Goal: Task Accomplishment & Management: Manage account settings

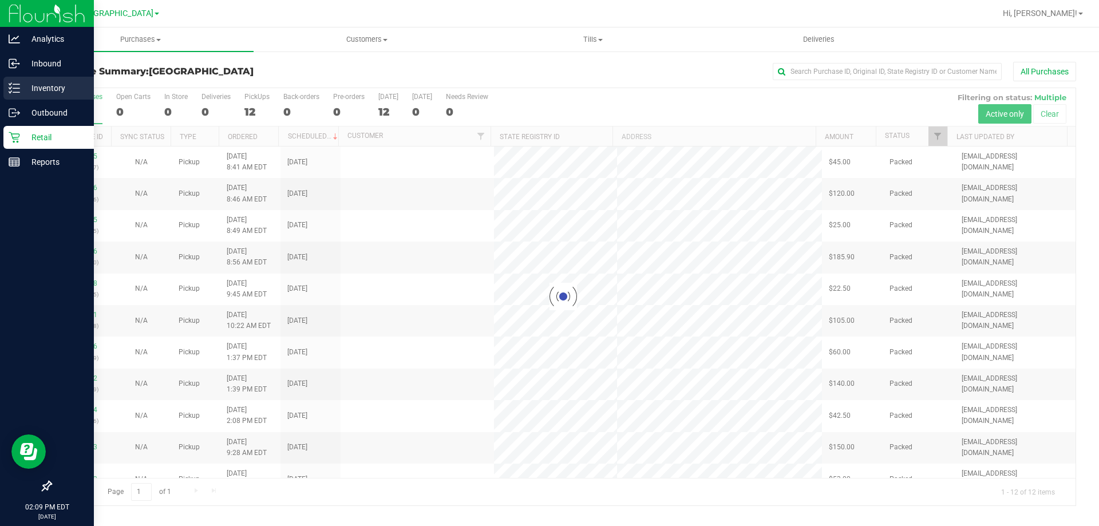
click at [56, 84] on p "Inventory" at bounding box center [54, 88] width 69 height 14
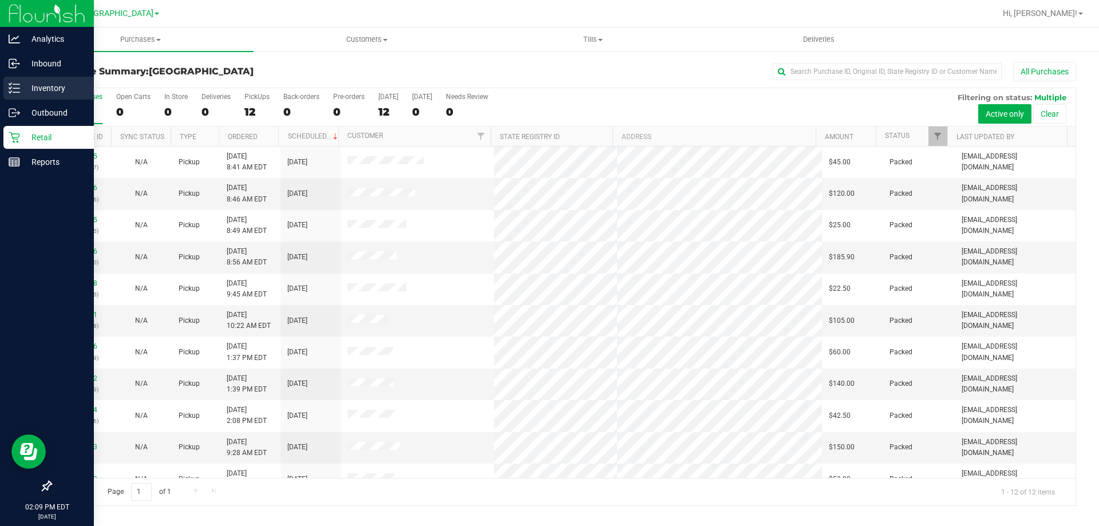
click at [50, 88] on p "Inventory" at bounding box center [54, 88] width 69 height 14
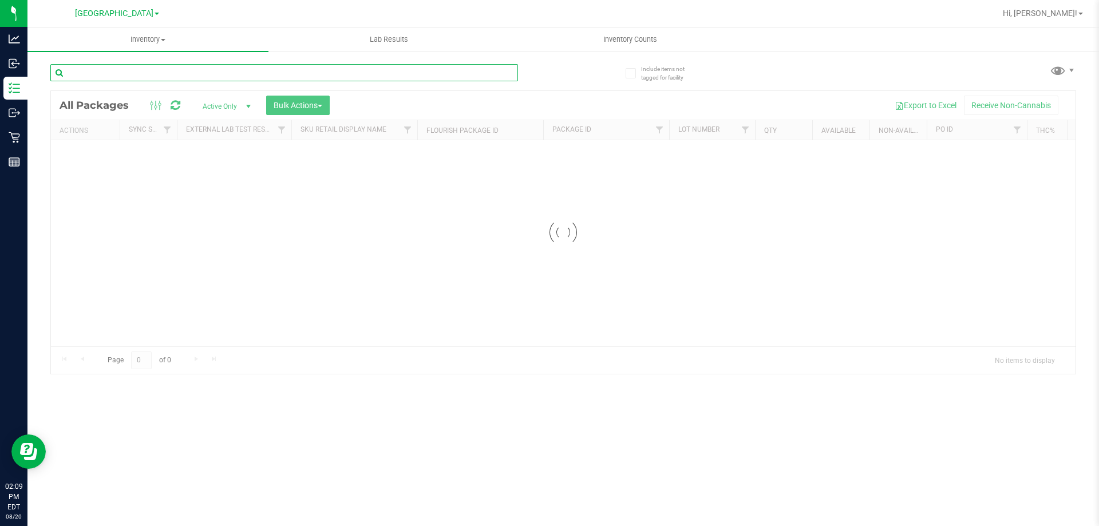
click at [172, 66] on input "text" at bounding box center [284, 72] width 468 height 17
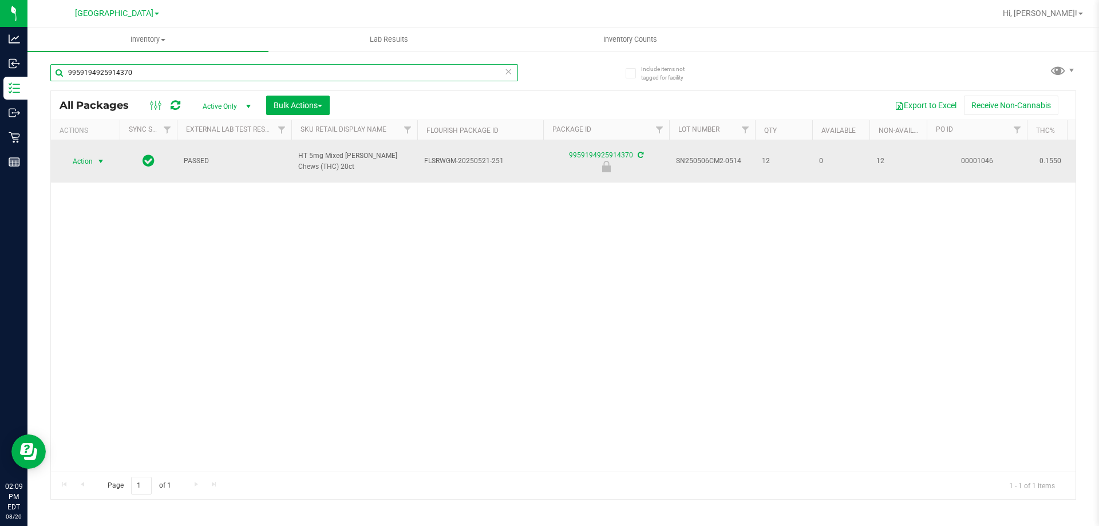
type input "9959194925914370"
click at [90, 153] on span "Action" at bounding box center [77, 161] width 31 height 16
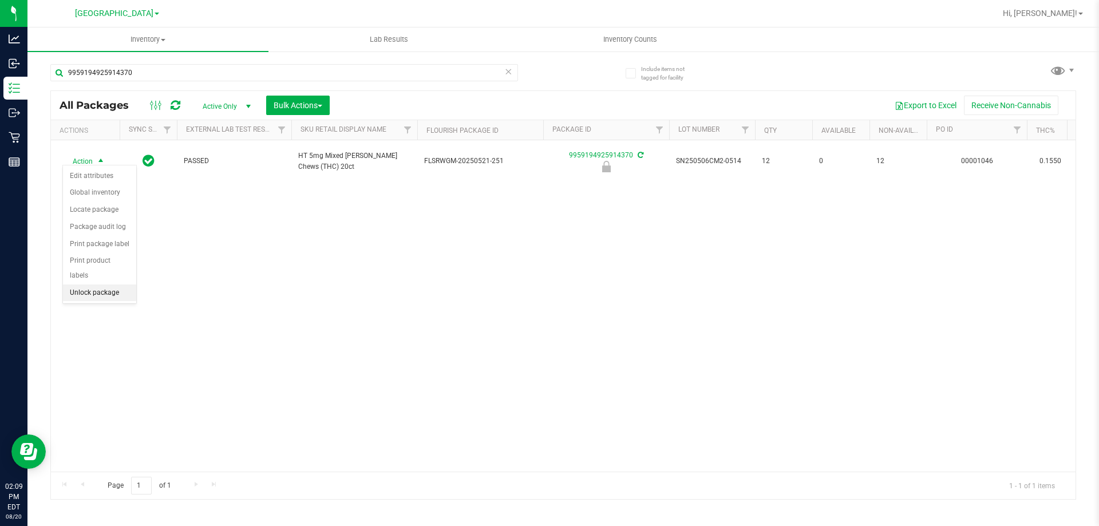
click at [113, 284] on li "Unlock package" at bounding box center [99, 292] width 73 height 17
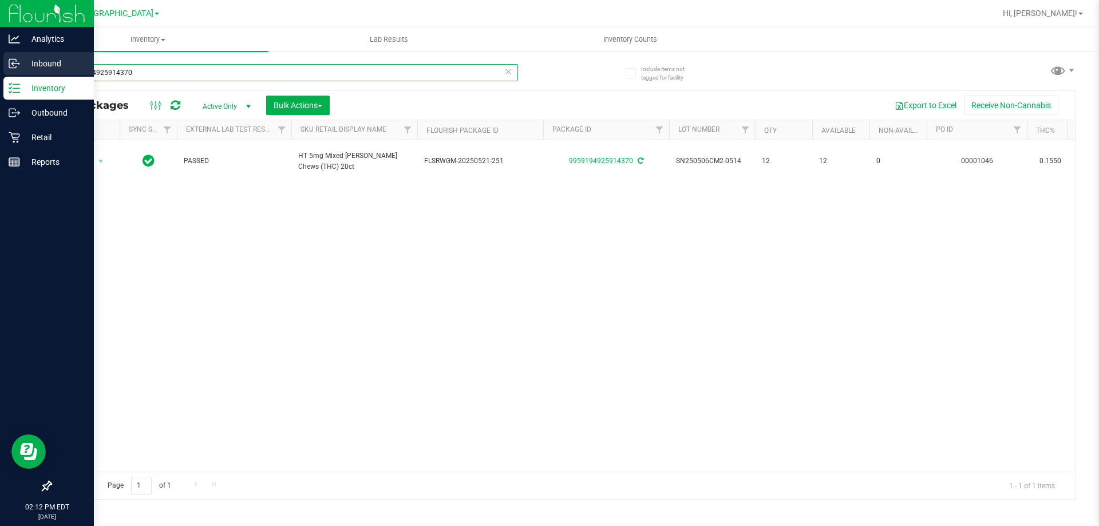
drag, startPoint x: 164, startPoint y: 68, endPoint x: 0, endPoint y: 61, distance: 164.4
click at [0, 61] on div "Analytics Inbound Inventory Outbound Retail Reports 02:12 PM EDT 08/20/2025 08/…" at bounding box center [549, 263] width 1099 height 526
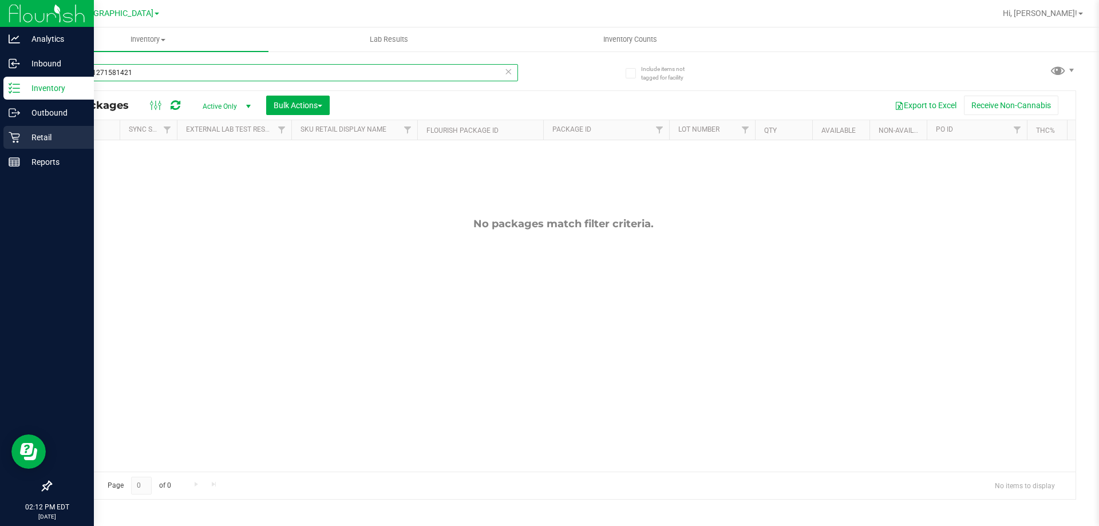
type input "6802991271581421"
click at [28, 138] on p "Retail" at bounding box center [54, 138] width 69 height 14
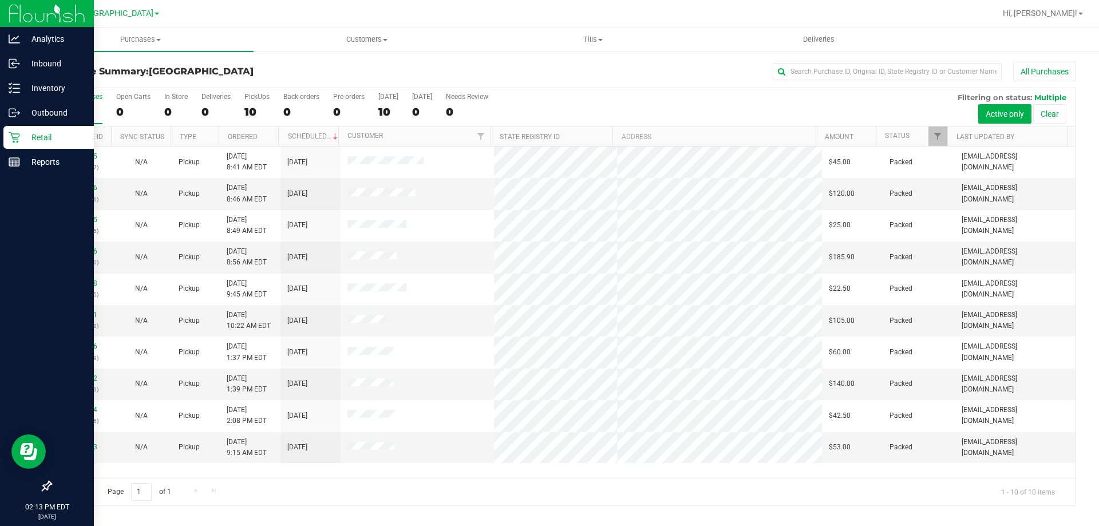
click at [24, 140] on p "Retail" at bounding box center [54, 138] width 69 height 14
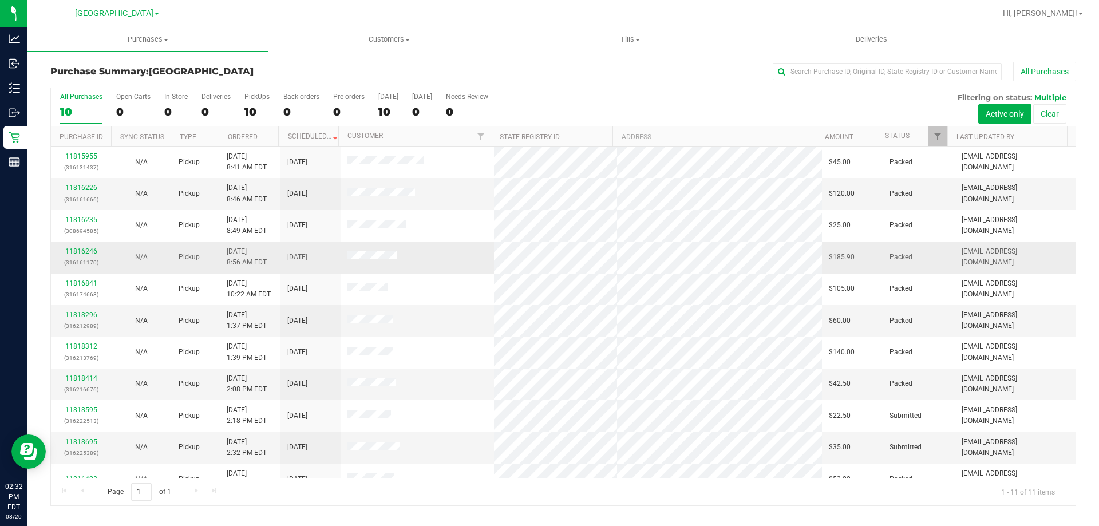
scroll to position [17, 0]
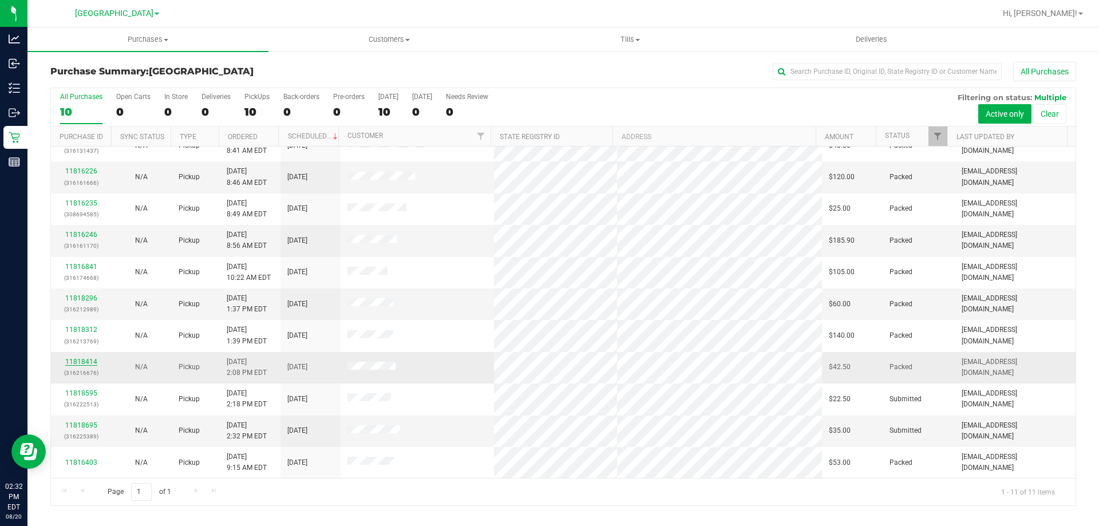
click at [87, 364] on link "11818414" at bounding box center [81, 362] width 32 height 8
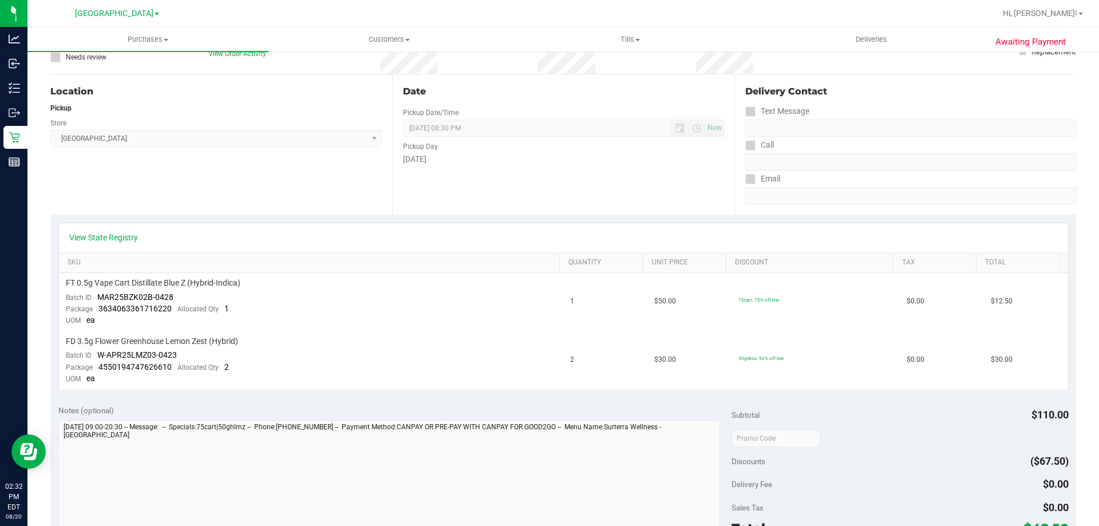
scroll to position [114, 0]
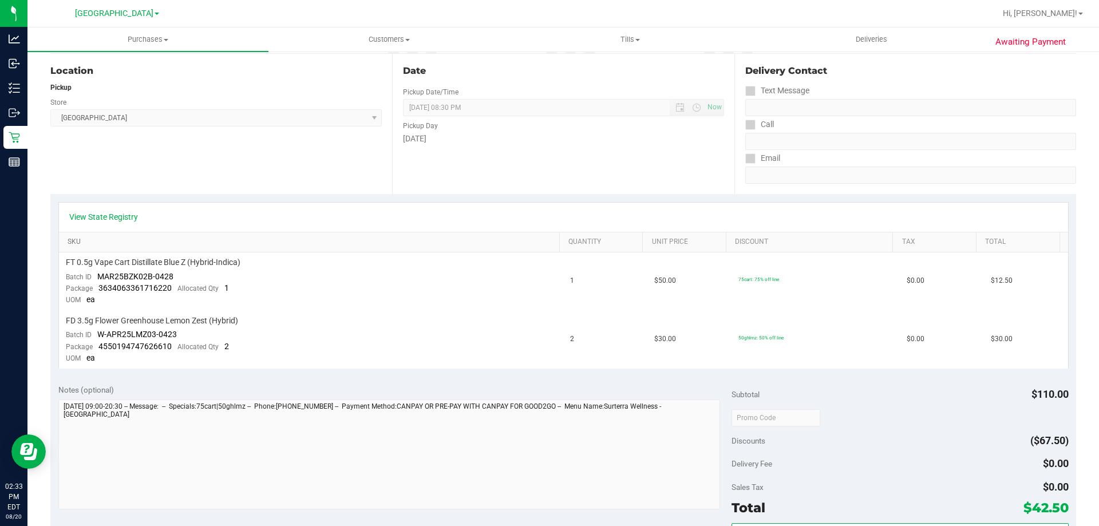
click at [412, 246] on link "SKU" at bounding box center [311, 242] width 487 height 9
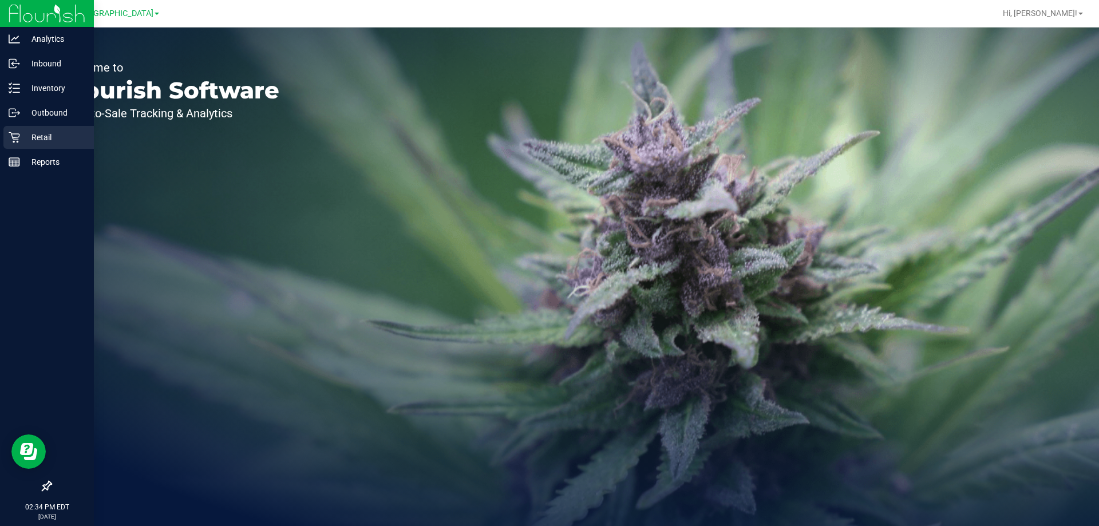
click at [25, 134] on p "Retail" at bounding box center [54, 138] width 69 height 14
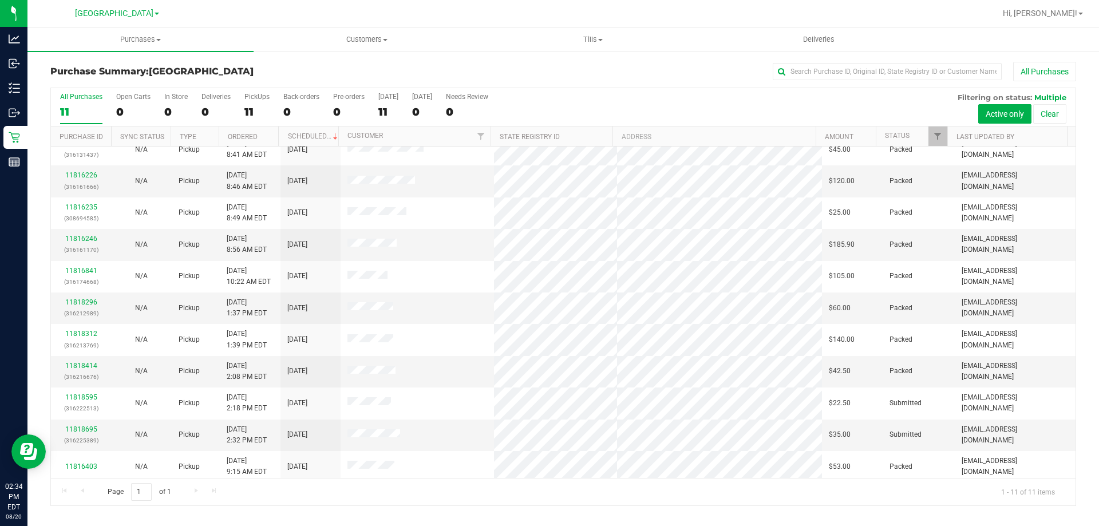
scroll to position [17, 0]
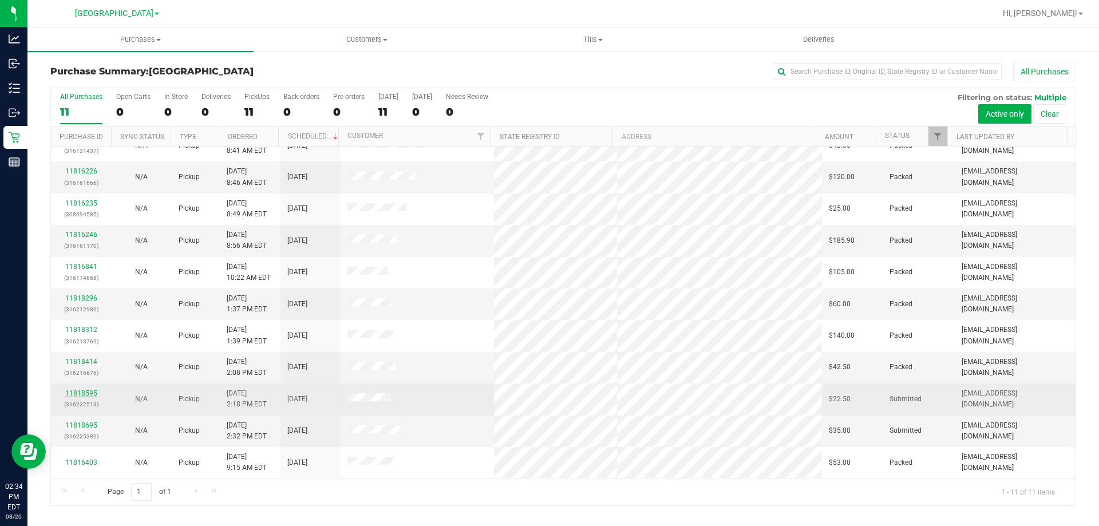
click at [91, 391] on link "11818595" at bounding box center [81, 393] width 32 height 8
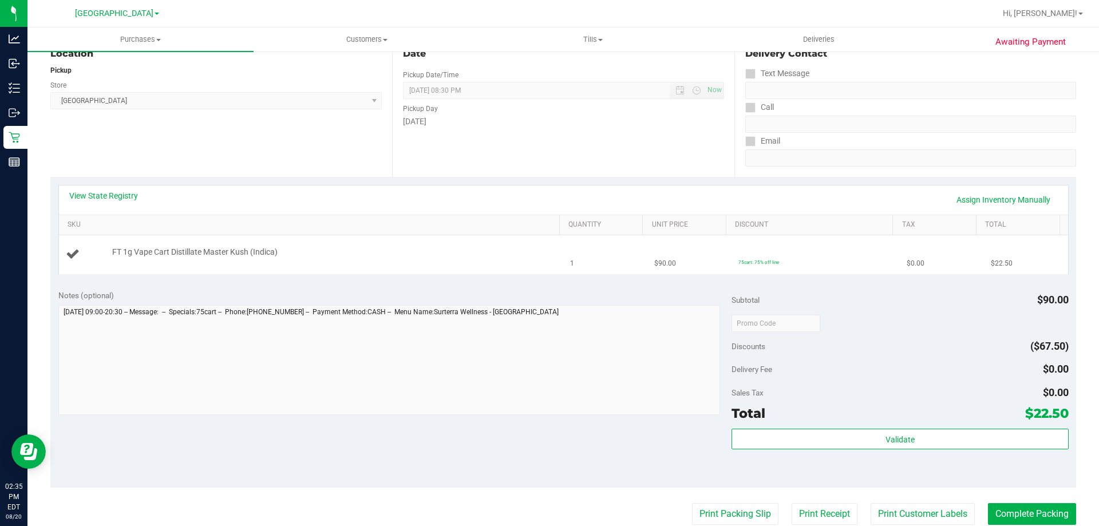
scroll to position [114, 0]
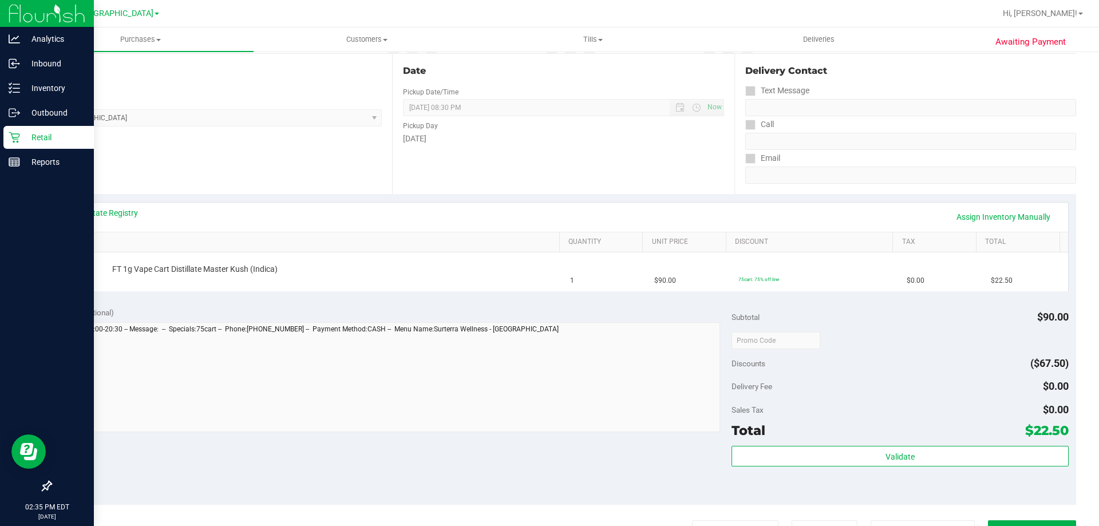
click at [33, 135] on p "Retail" at bounding box center [54, 138] width 69 height 14
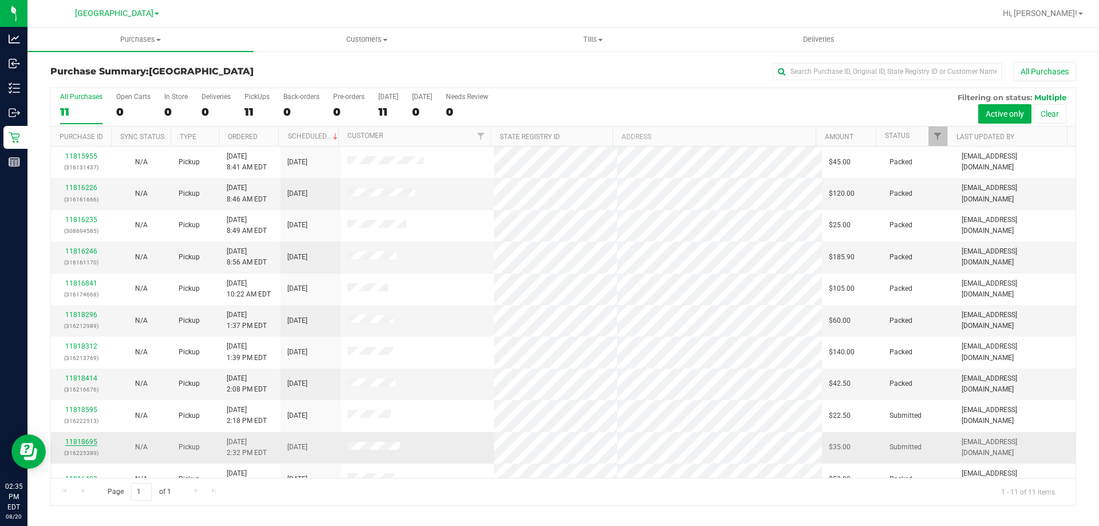
click at [86, 445] on link "11818695" at bounding box center [81, 442] width 32 height 8
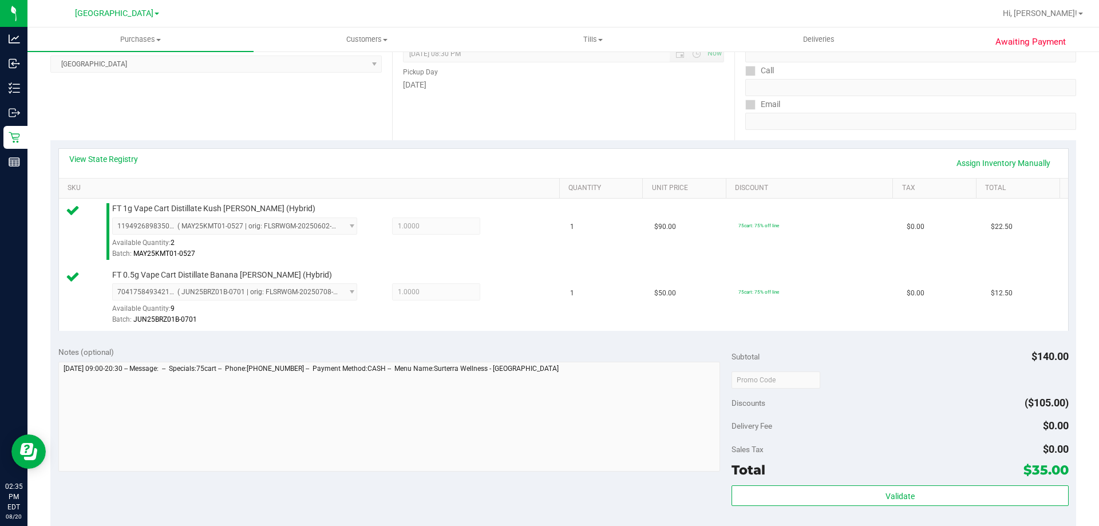
scroll to position [172, 0]
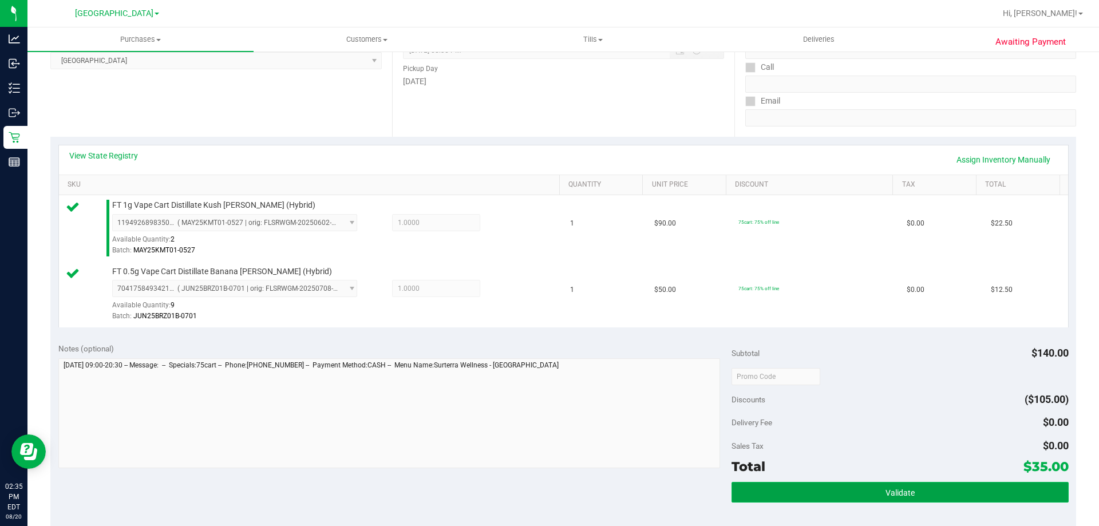
click at [897, 488] on span "Validate" at bounding box center [900, 492] width 29 height 9
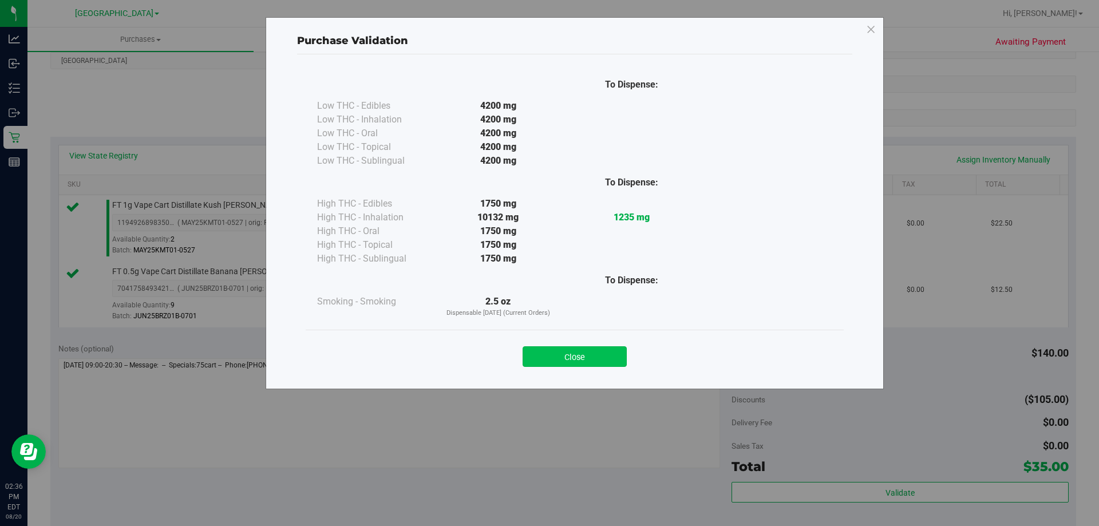
click at [607, 352] on button "Close" at bounding box center [575, 356] width 104 height 21
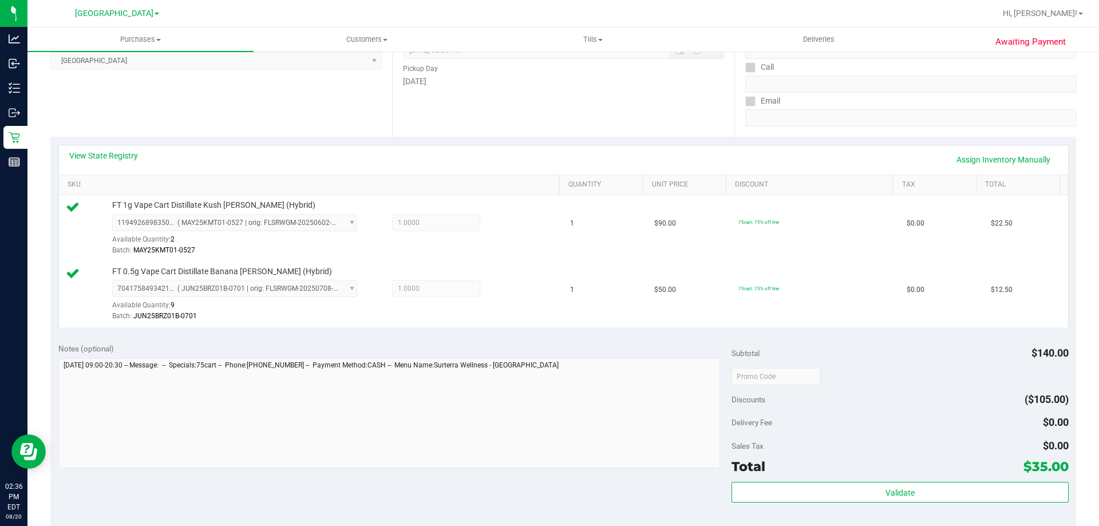
scroll to position [286, 0]
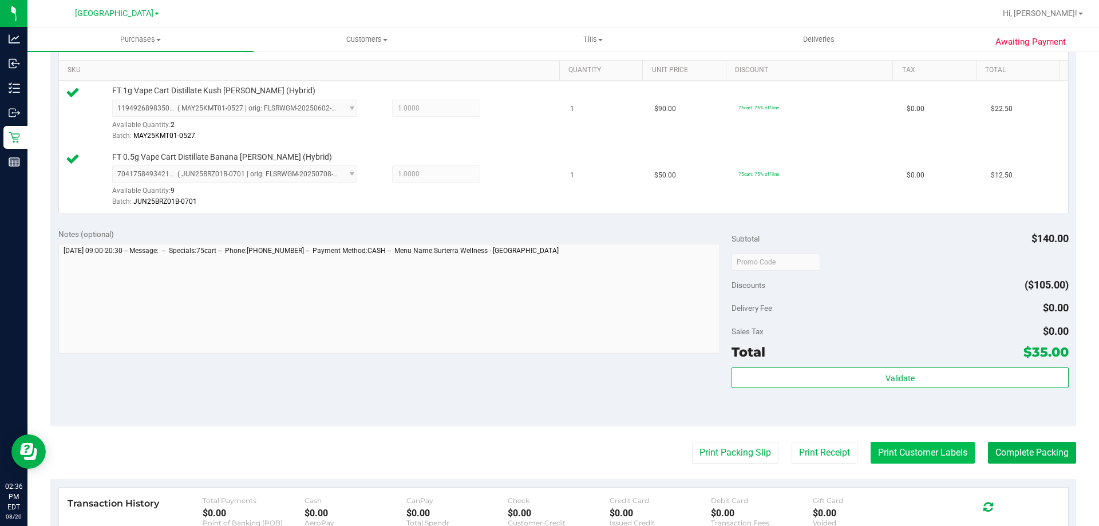
click at [911, 453] on button "Print Customer Labels" at bounding box center [923, 453] width 104 height 22
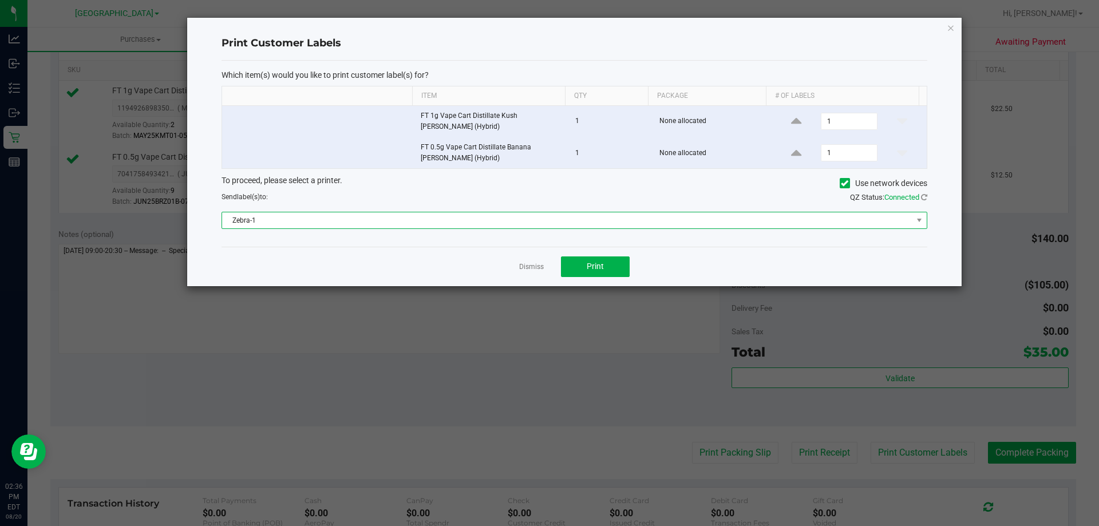
click at [523, 228] on span "Zebra-1" at bounding box center [575, 220] width 706 height 17
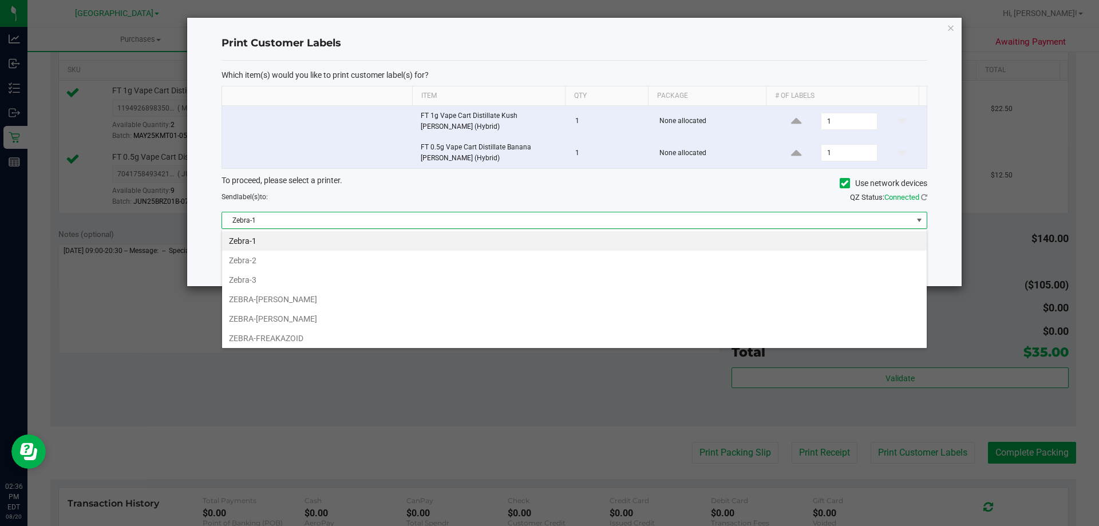
scroll to position [17, 705]
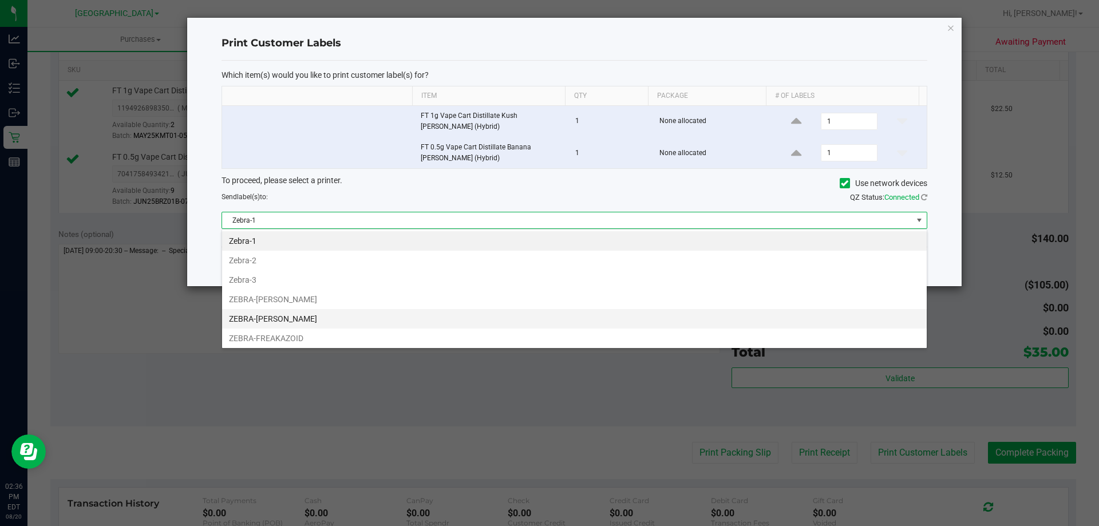
click at [336, 315] on li "ZEBRA-FRANKLIN-PIERCE" at bounding box center [574, 318] width 705 height 19
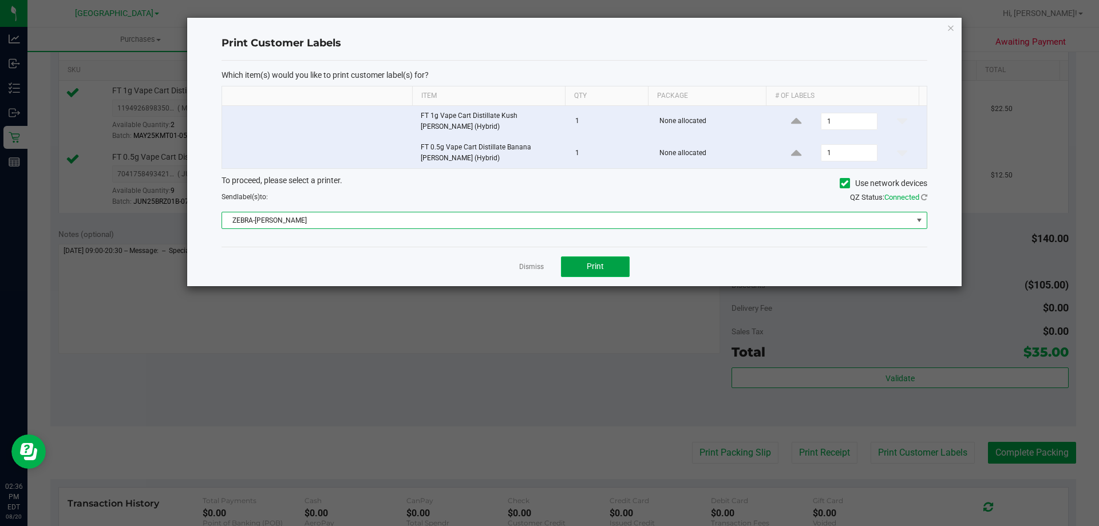
click at [619, 260] on button "Print" at bounding box center [595, 266] width 69 height 21
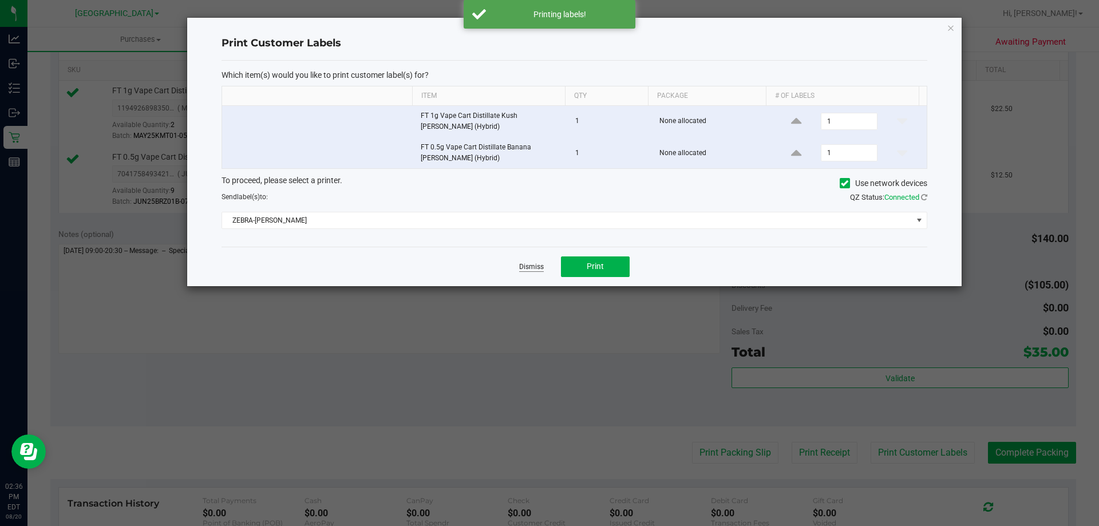
click at [533, 262] on link "Dismiss" at bounding box center [531, 267] width 25 height 10
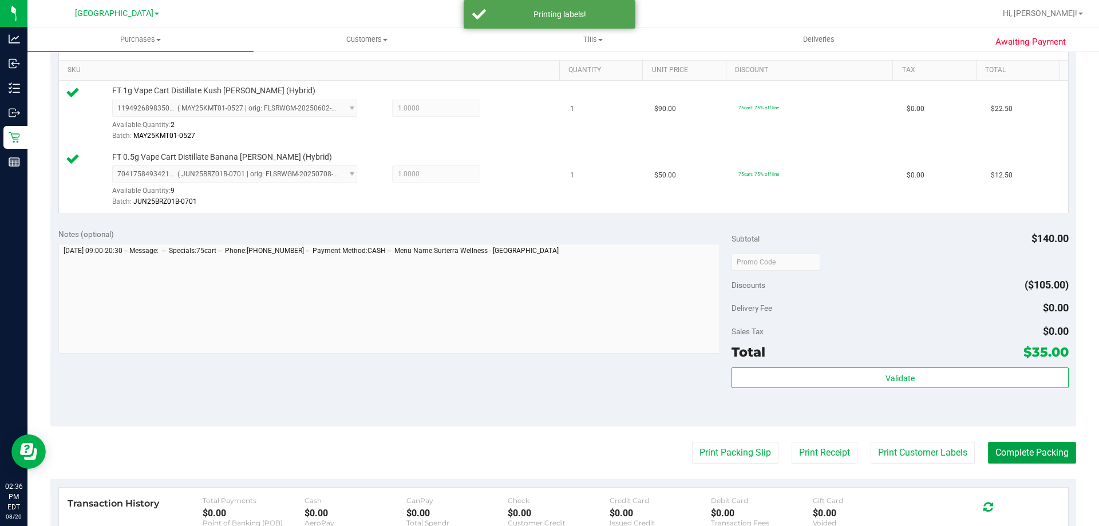
click at [1005, 448] on button "Complete Packing" at bounding box center [1032, 453] width 88 height 22
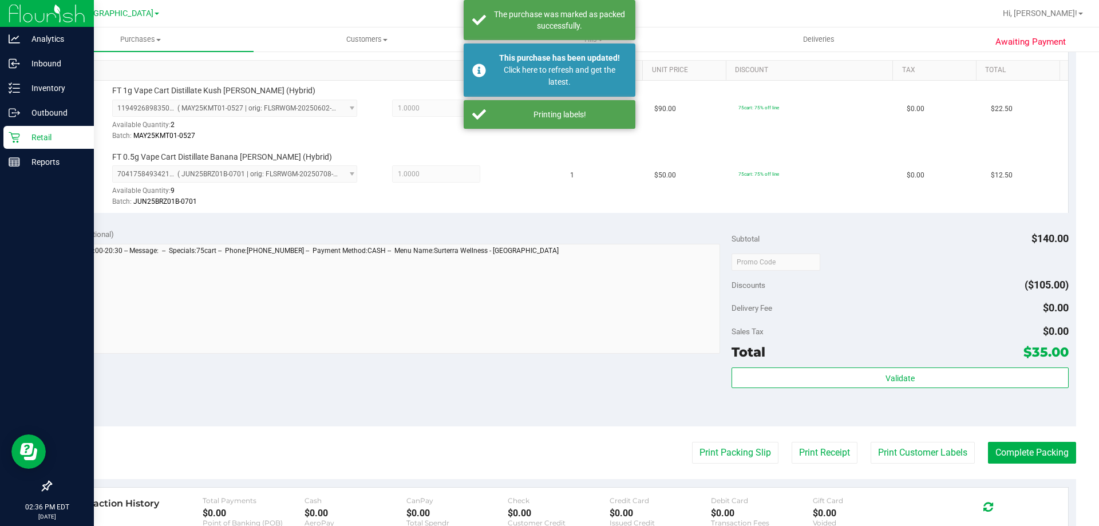
click at [33, 137] on p "Retail" at bounding box center [54, 138] width 69 height 14
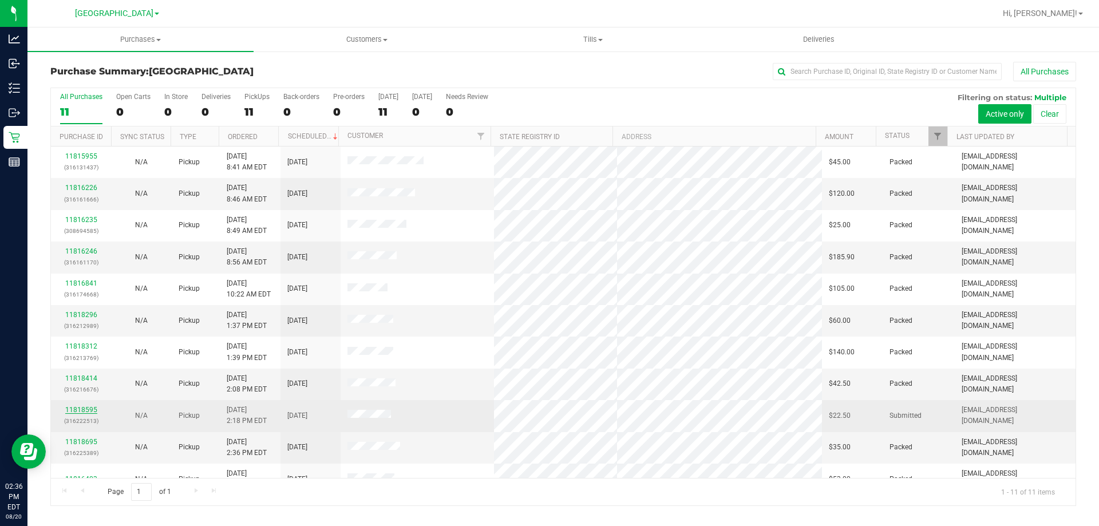
click at [93, 410] on link "11818595" at bounding box center [81, 410] width 32 height 8
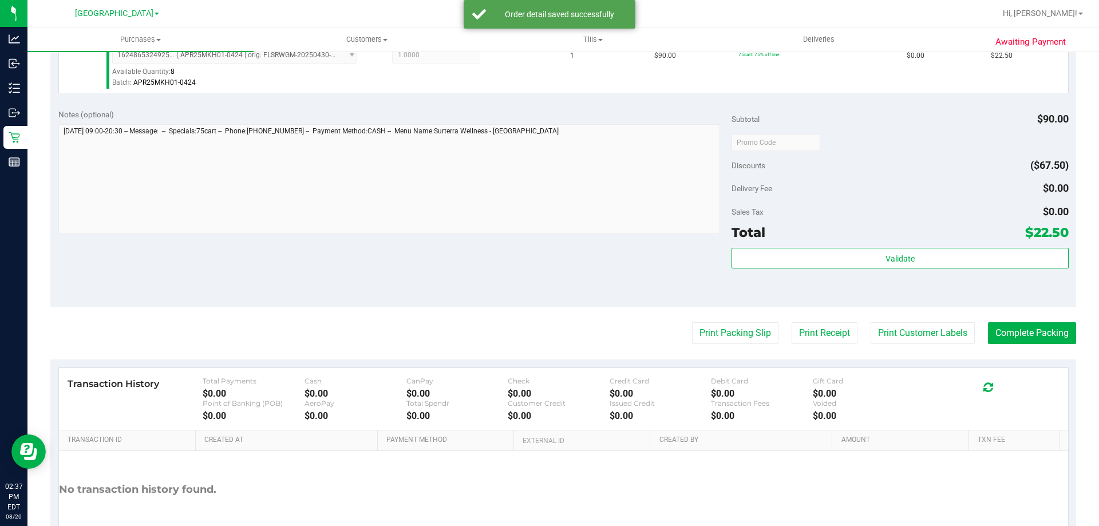
scroll to position [343, 0]
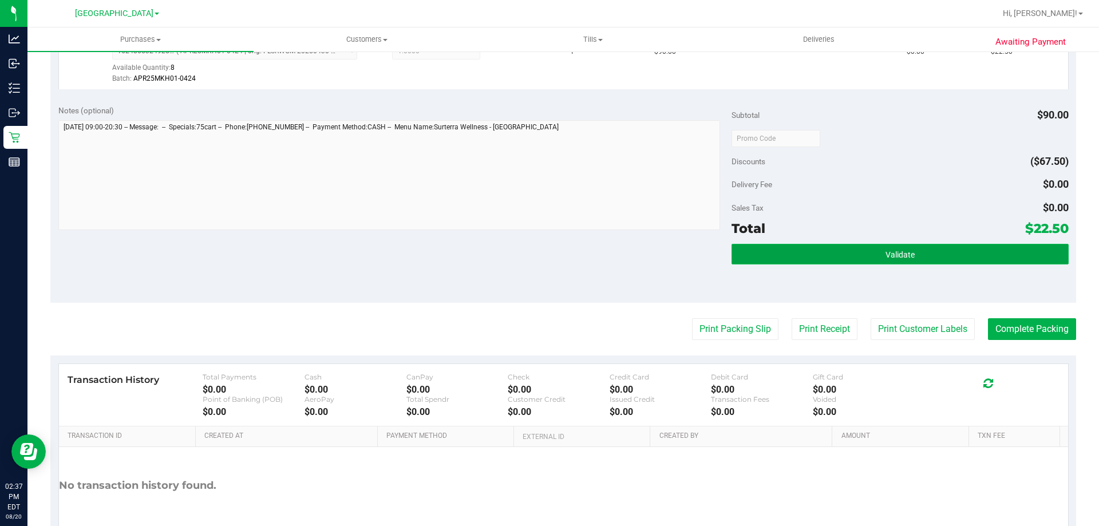
click at [915, 258] on button "Validate" at bounding box center [900, 254] width 337 height 21
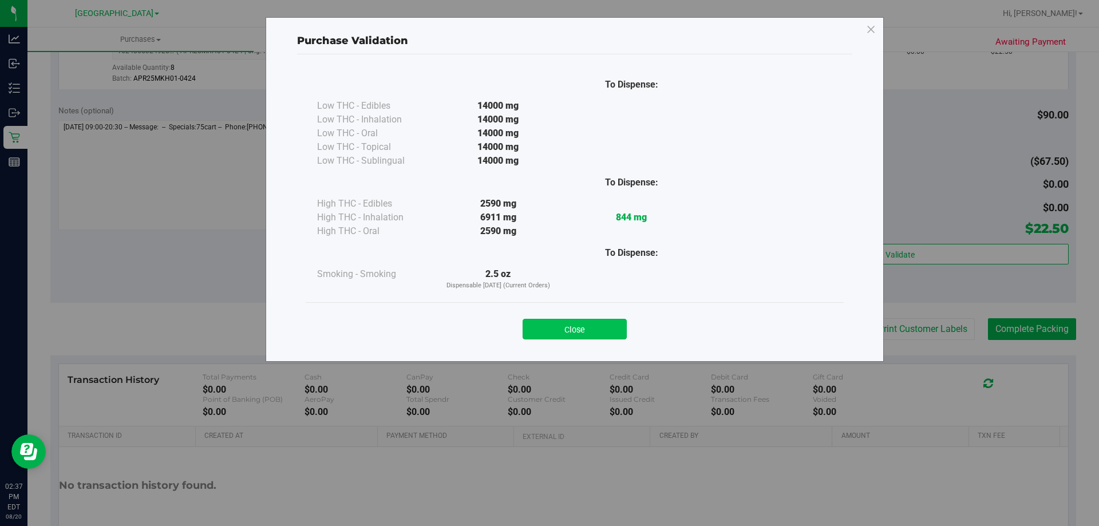
click at [596, 336] on button "Close" at bounding box center [575, 329] width 104 height 21
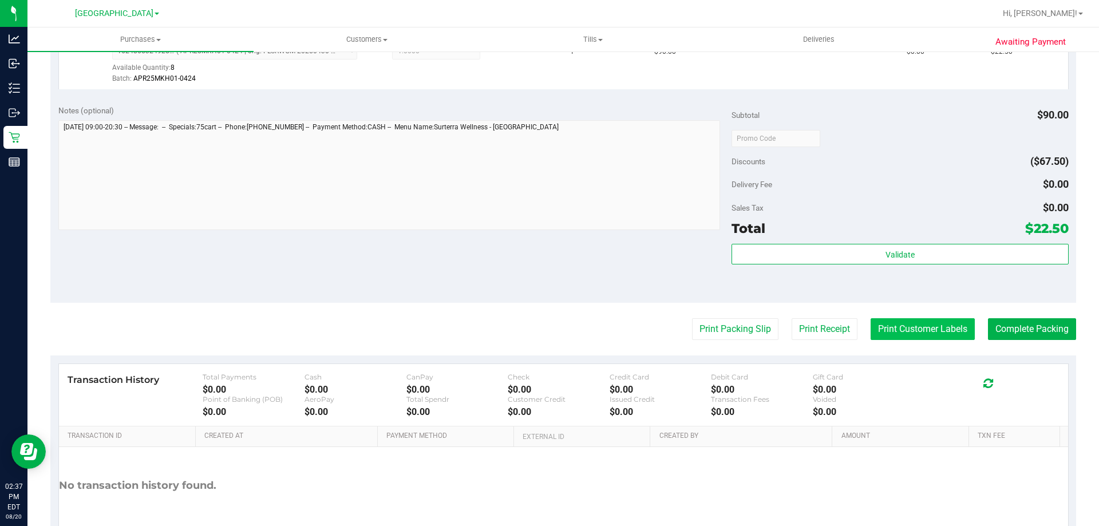
click at [943, 337] on button "Print Customer Labels" at bounding box center [923, 329] width 104 height 22
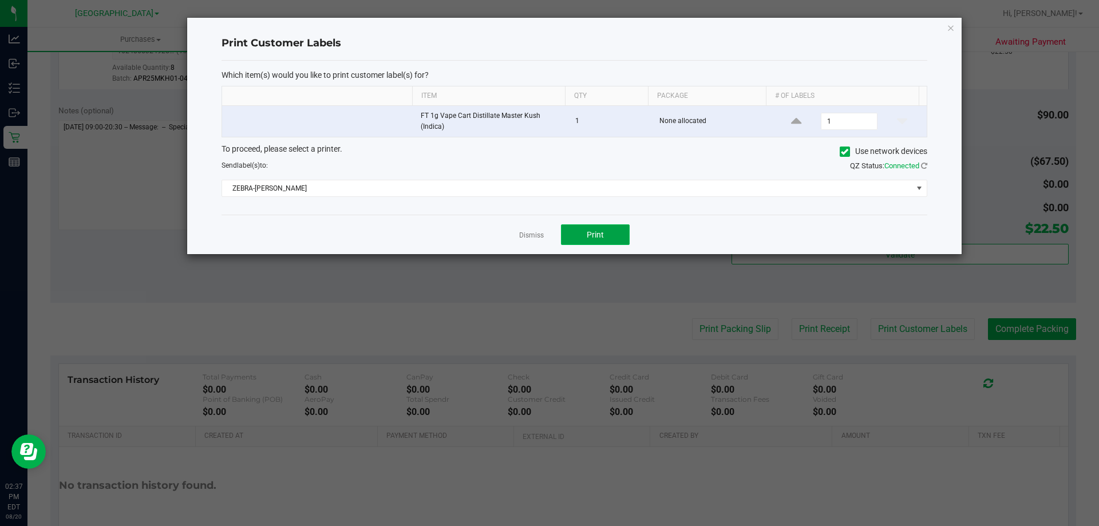
click at [611, 237] on button "Print" at bounding box center [595, 234] width 69 height 21
click at [520, 235] on link "Dismiss" at bounding box center [531, 236] width 25 height 10
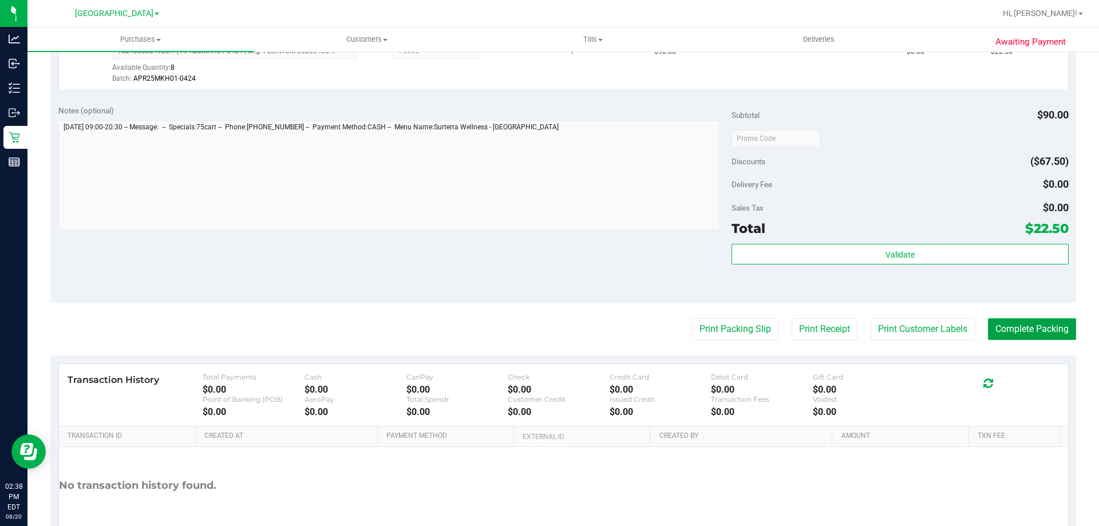
click at [1044, 329] on button "Complete Packing" at bounding box center [1032, 329] width 88 height 22
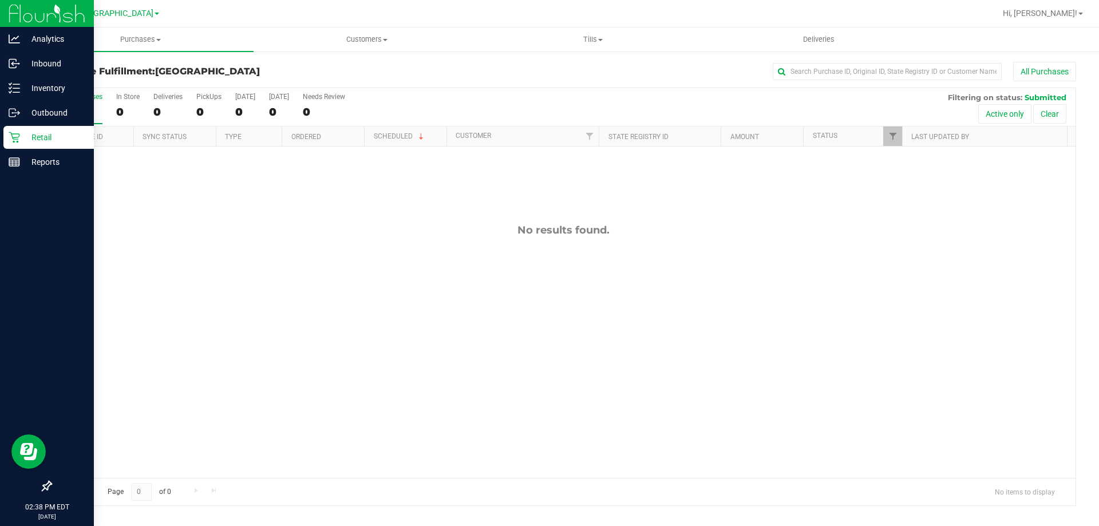
click at [64, 139] on p "Retail" at bounding box center [54, 138] width 69 height 14
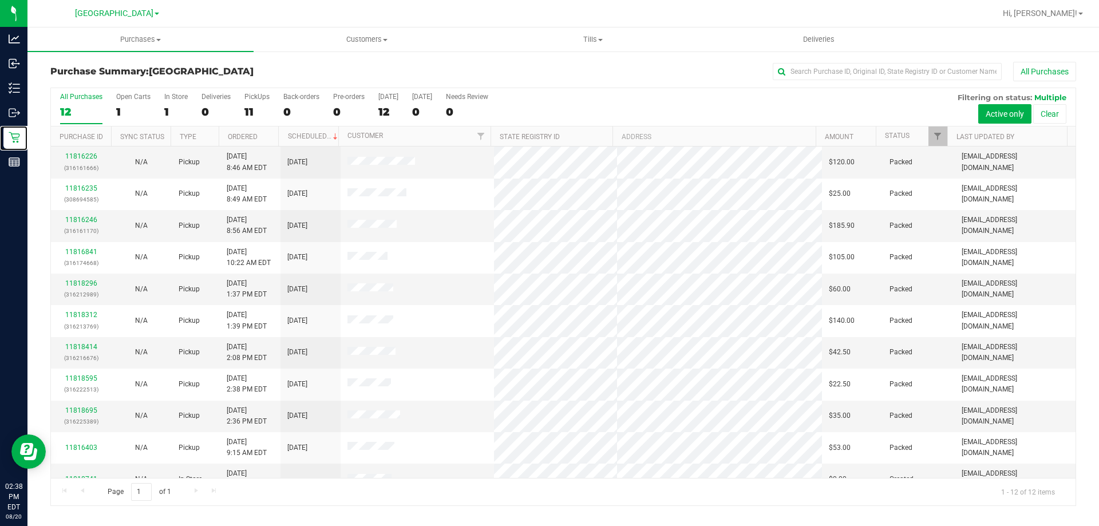
scroll to position [49, 0]
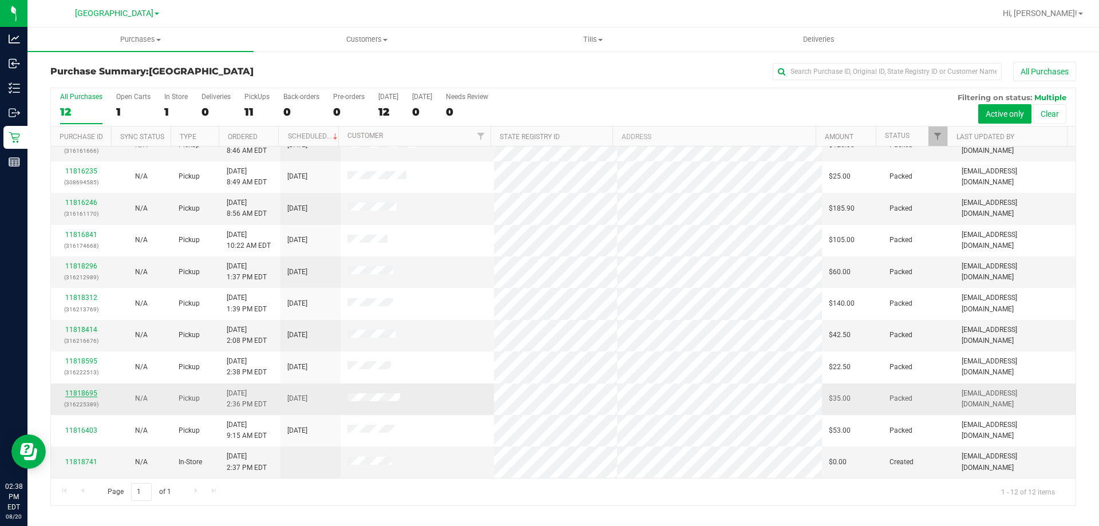
click at [84, 396] on link "11818695" at bounding box center [81, 393] width 32 height 8
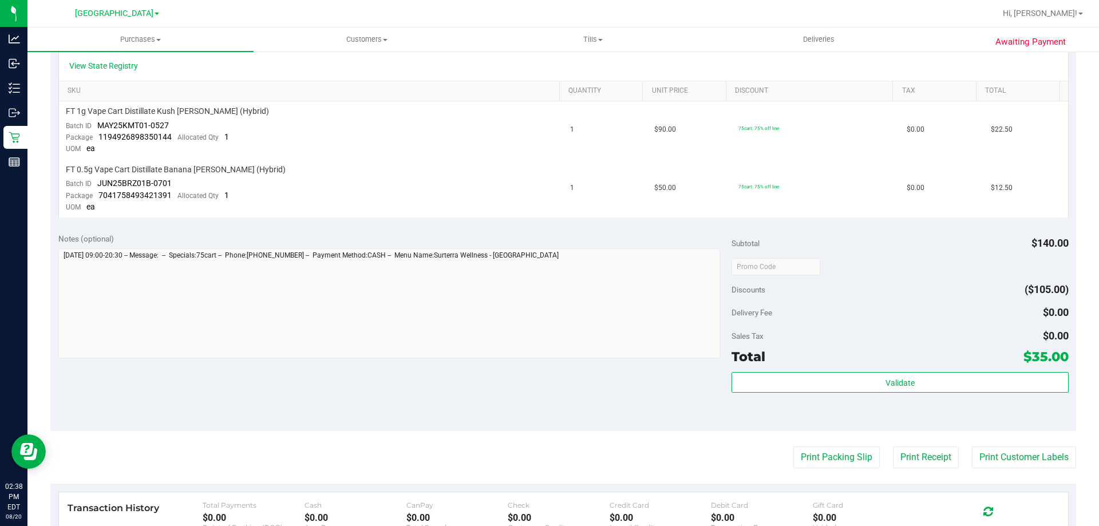
scroll to position [286, 0]
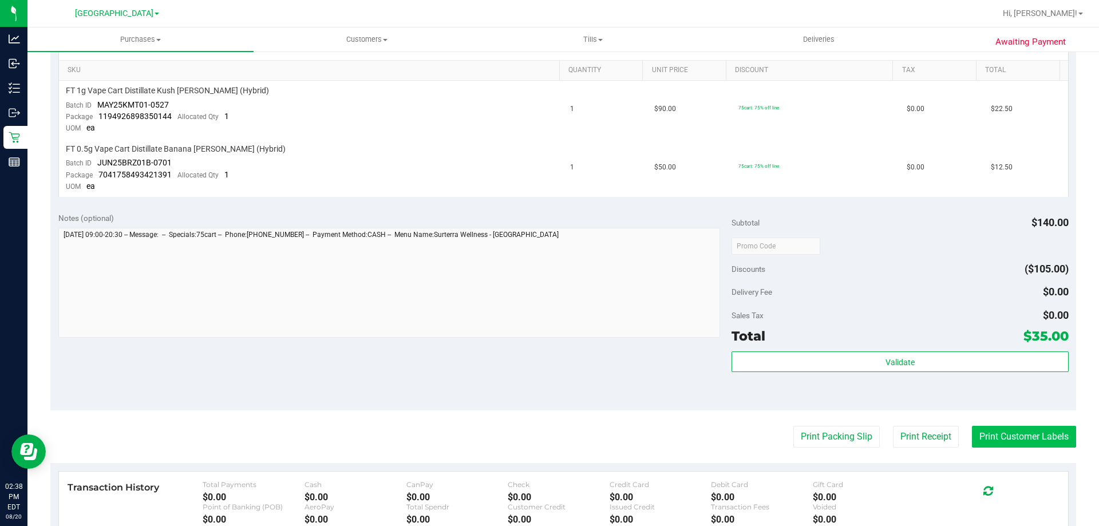
click at [1022, 436] on button "Print Customer Labels" at bounding box center [1024, 437] width 104 height 22
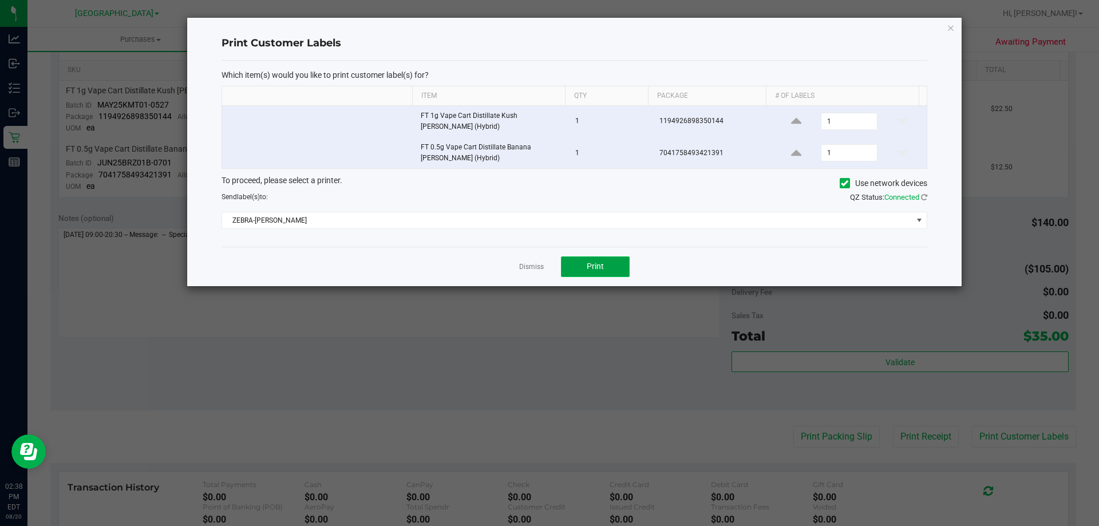
click at [593, 270] on span "Print" at bounding box center [595, 266] width 17 height 9
click at [528, 262] on link "Dismiss" at bounding box center [531, 267] width 25 height 10
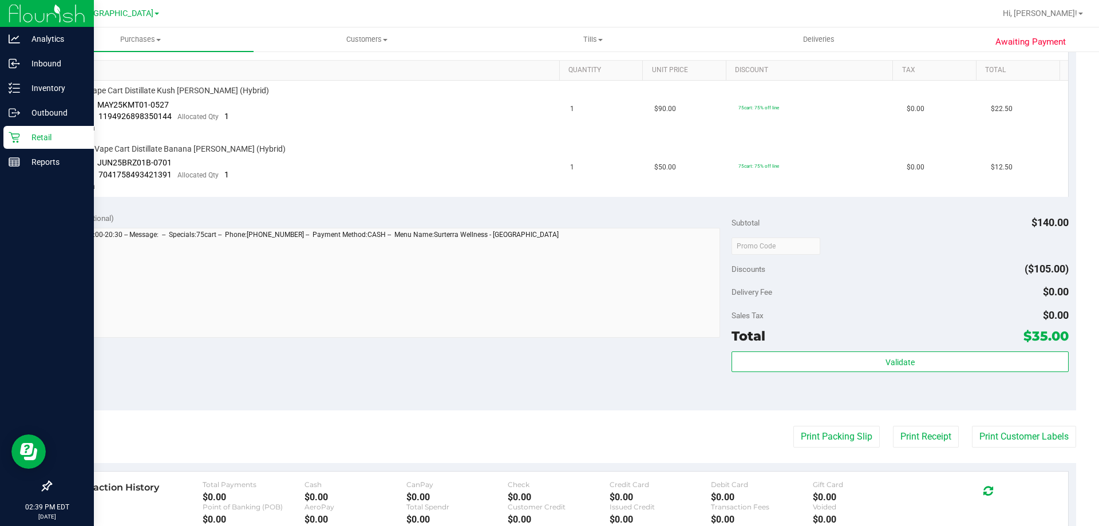
click at [31, 133] on p "Retail" at bounding box center [54, 138] width 69 height 14
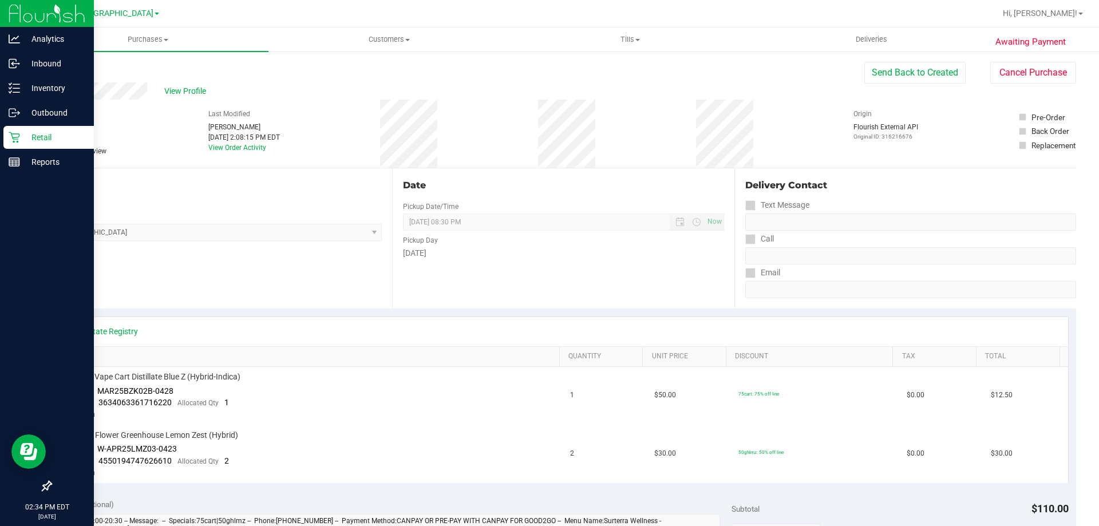
click at [21, 141] on p "Retail" at bounding box center [54, 138] width 69 height 14
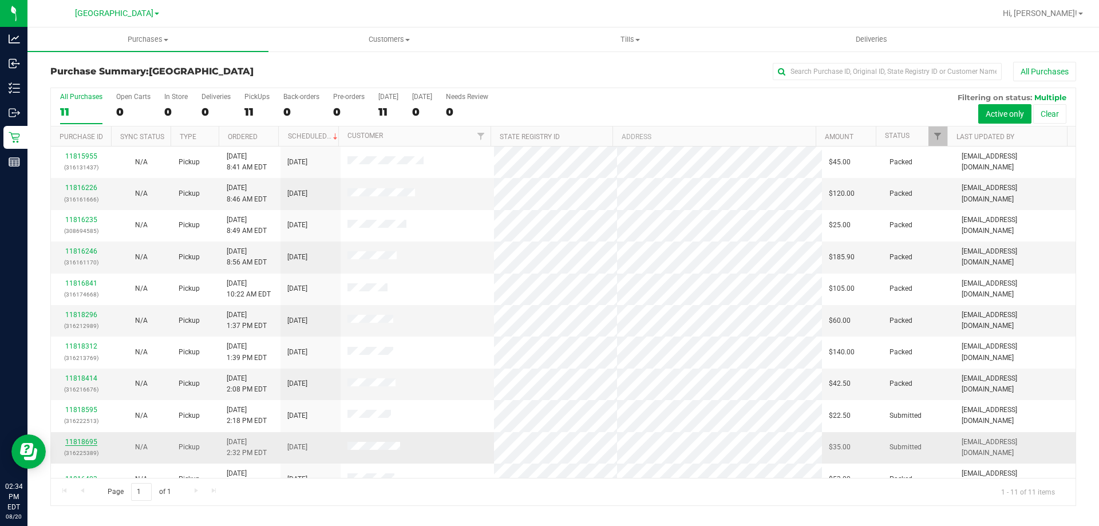
click at [79, 444] on link "11818695" at bounding box center [81, 442] width 32 height 8
